Goal: Task Accomplishment & Management: Complete application form

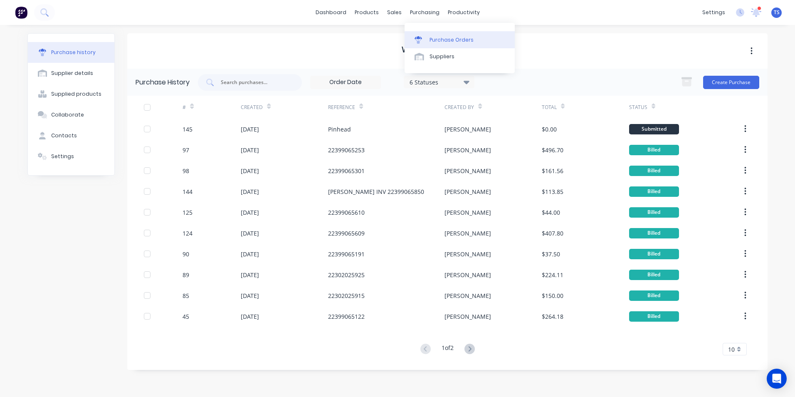
click at [444, 40] on div "Purchase Orders" at bounding box center [451, 39] width 44 height 7
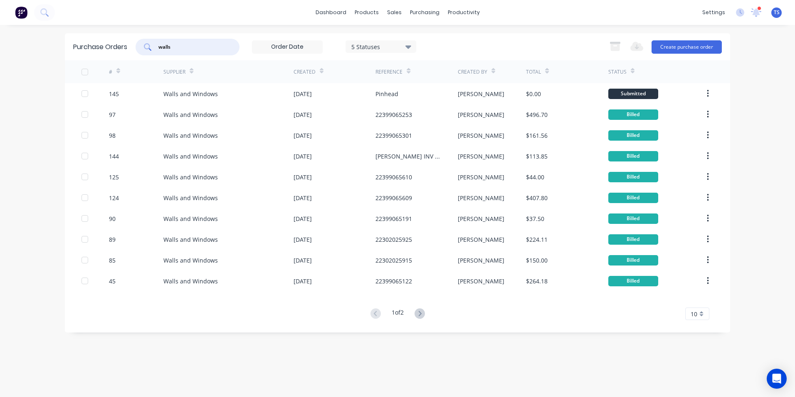
click at [190, 47] on input "walls" at bounding box center [192, 47] width 69 height 8
type input "w"
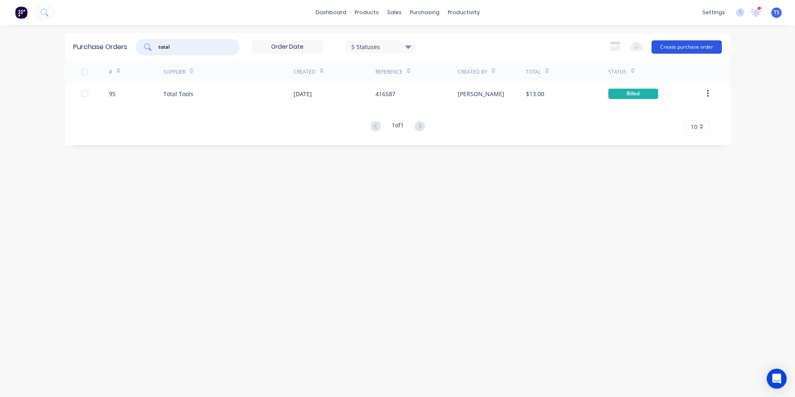
type input "total"
click at [685, 45] on button "Create purchase order" at bounding box center [686, 46] width 70 height 13
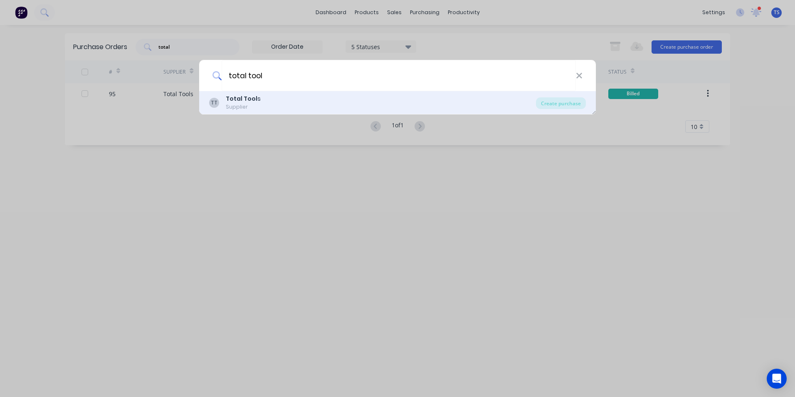
type input "total tool"
click at [242, 103] on div "Supplier" at bounding box center [243, 106] width 35 height 7
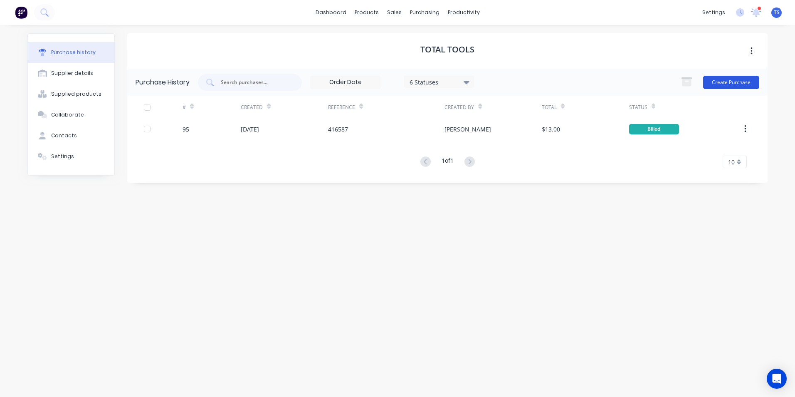
click at [726, 82] on button "Create Purchase" at bounding box center [731, 82] width 56 height 13
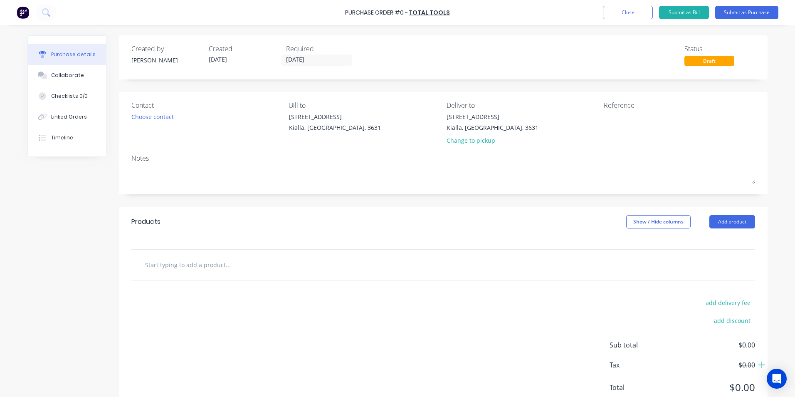
click at [149, 266] on input "text" at bounding box center [228, 264] width 166 height 17
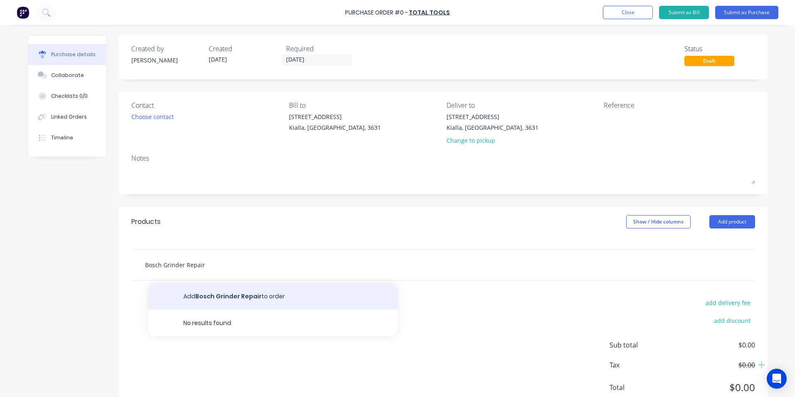
type input "Bosch Grinder Repair"
click at [214, 294] on button "Add Bosch Grinder Repair to order" at bounding box center [272, 296] width 249 height 27
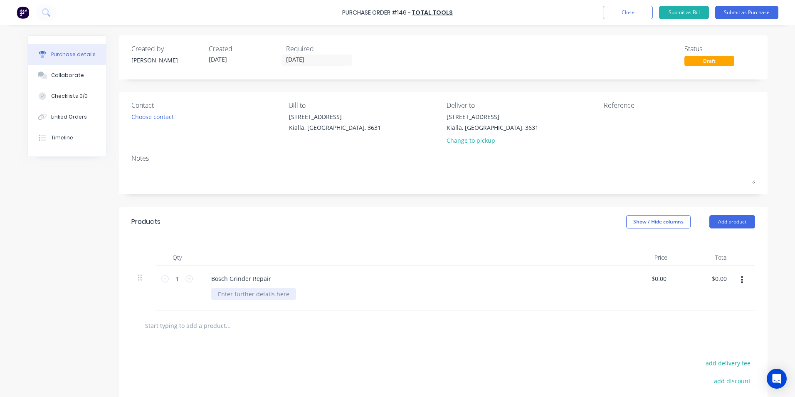
click at [218, 293] on div at bounding box center [253, 294] width 85 height 12
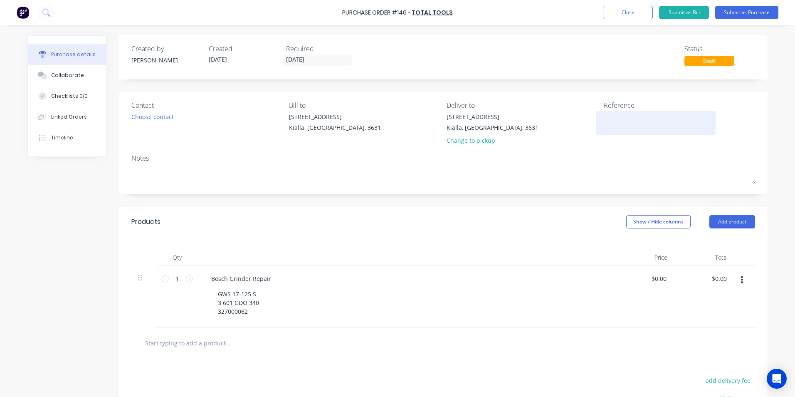
click at [604, 117] on textarea at bounding box center [656, 121] width 104 height 19
type textarea "Repair"
type textarea "x"
type textarea "Repair"
click at [746, 12] on button "Submit as Purchase" at bounding box center [746, 12] width 63 height 13
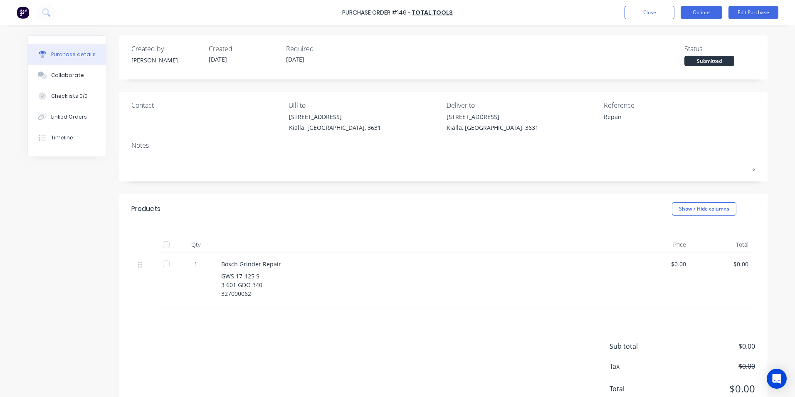
click at [707, 10] on button "Options" at bounding box center [701, 12] width 42 height 13
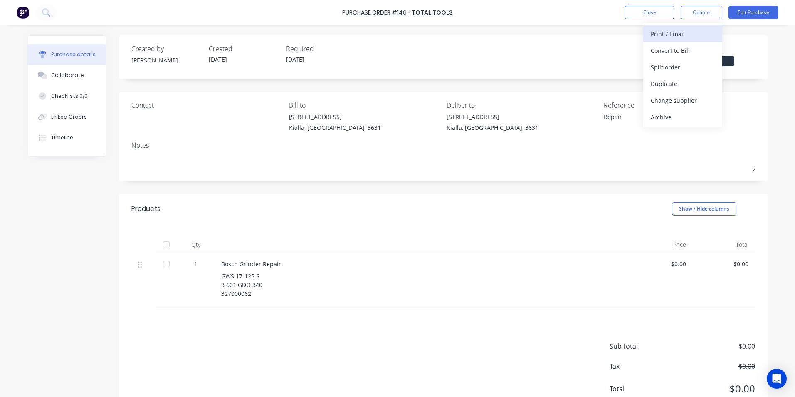
click at [676, 33] on div "Print / Email" at bounding box center [683, 34] width 64 height 12
click at [681, 68] on div "Without pricing" at bounding box center [683, 67] width 64 height 12
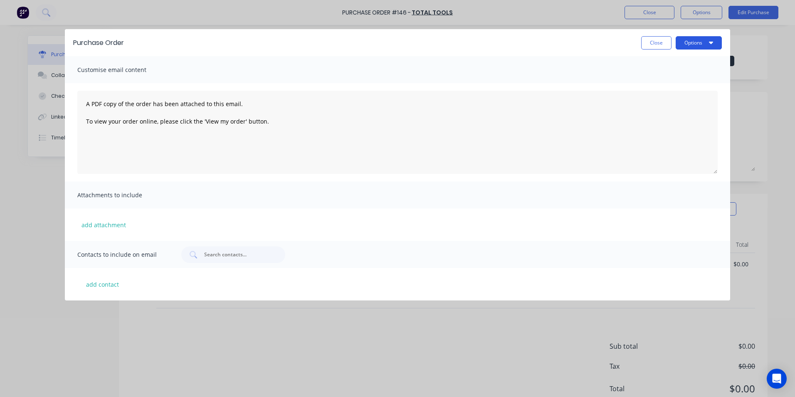
click at [712, 42] on icon "button" at bounding box center [711, 43] width 4 height 2
click at [667, 62] on div "Print" at bounding box center [682, 64] width 64 height 12
click at [653, 14] on div "Purchase Order Close Options Print Email Customise email content A PDF copy of …" at bounding box center [397, 198] width 795 height 397
click at [662, 44] on button "Close" at bounding box center [656, 42] width 30 height 13
type textarea "x"
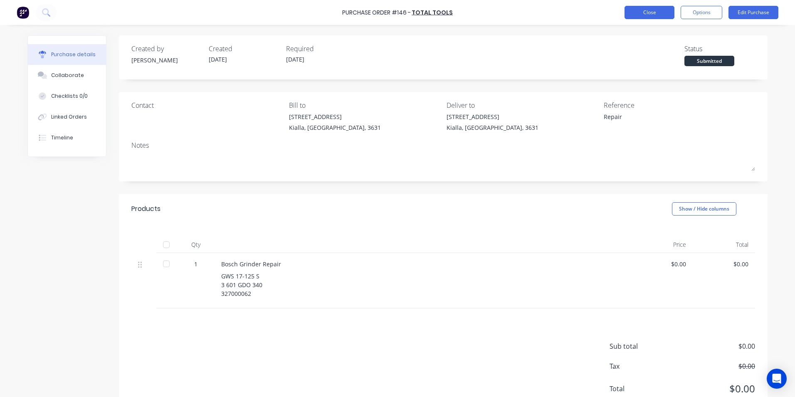
click at [645, 12] on button "Close" at bounding box center [649, 12] width 50 height 13
